Goal: Information Seeking & Learning: Learn about a topic

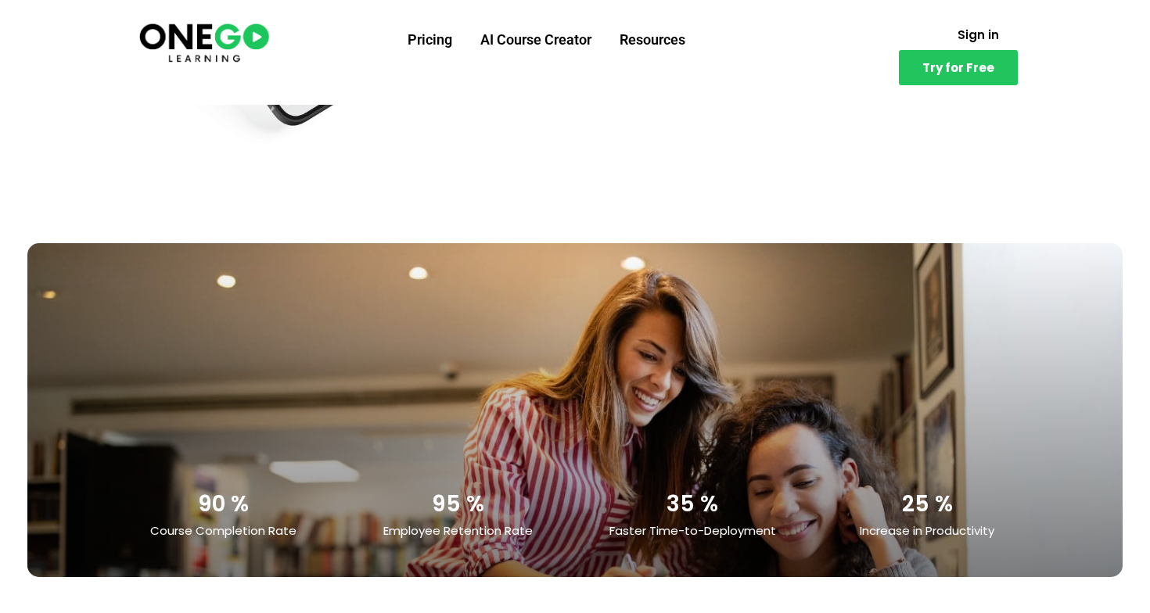
scroll to position [2889, 0]
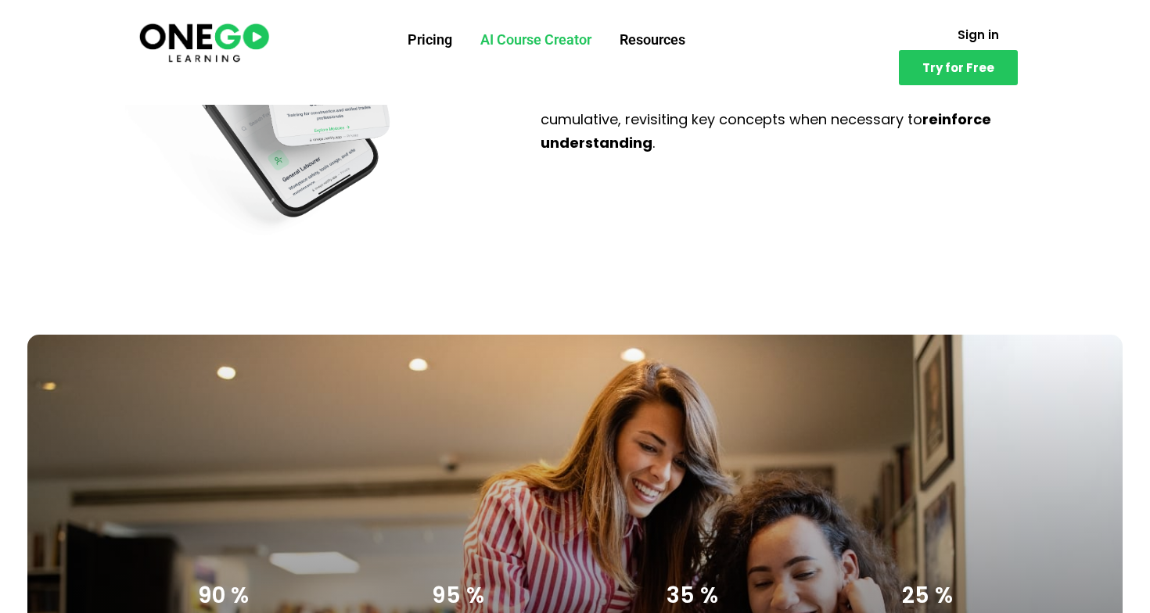
click at [529, 45] on link "AI Course Creator" at bounding box center [535, 40] width 139 height 41
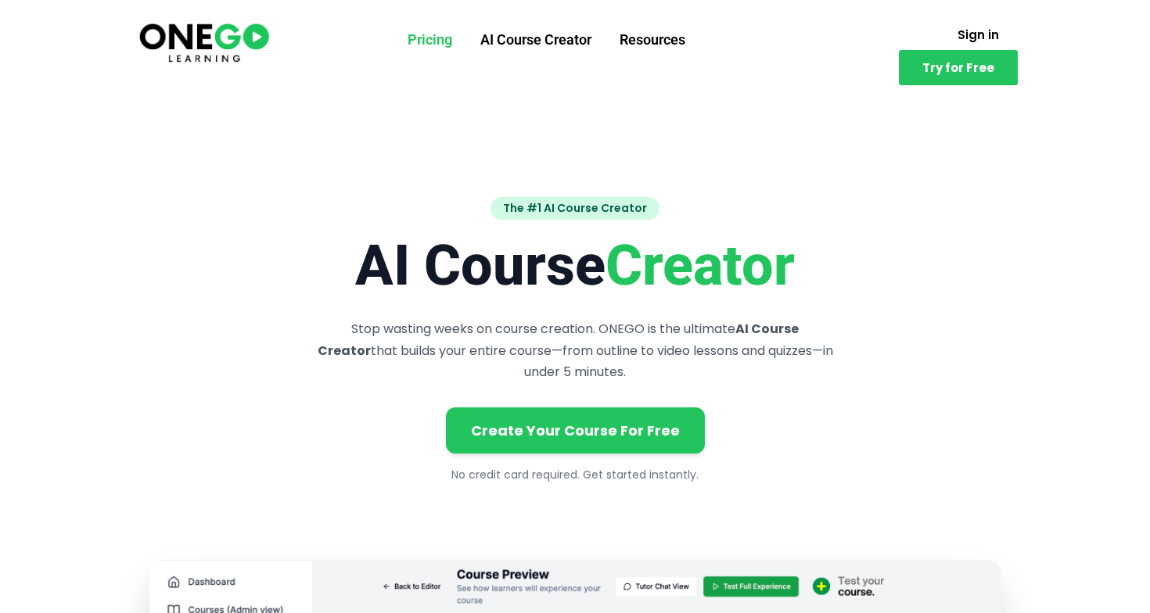
click at [429, 37] on link "Pricing" at bounding box center [429, 40] width 73 height 41
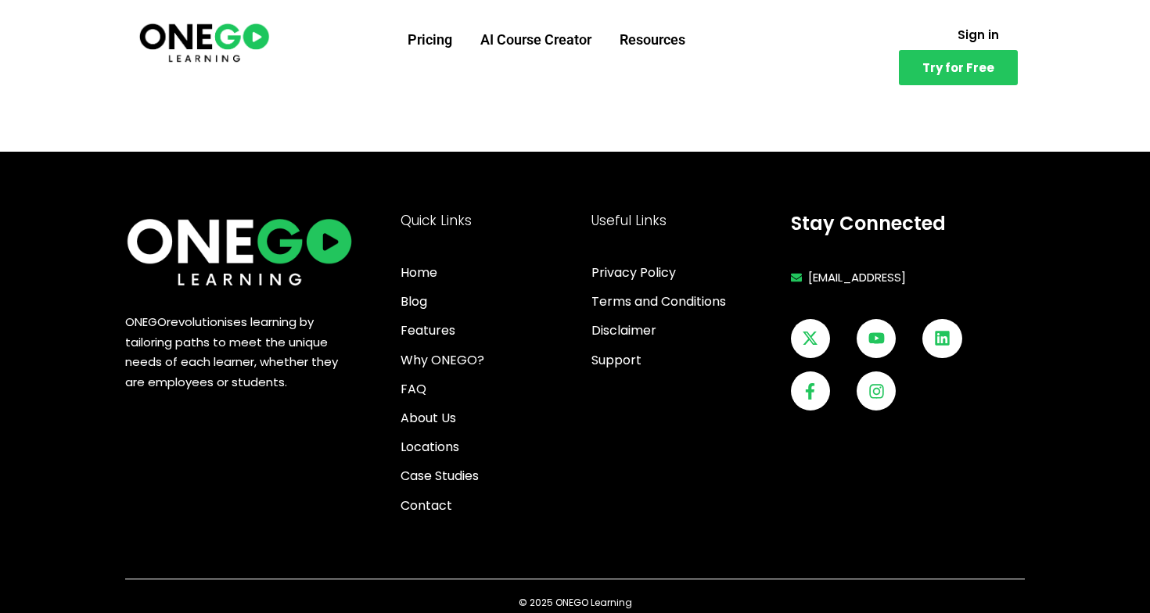
scroll to position [2221, 0]
